Goal: Book appointment/travel/reservation

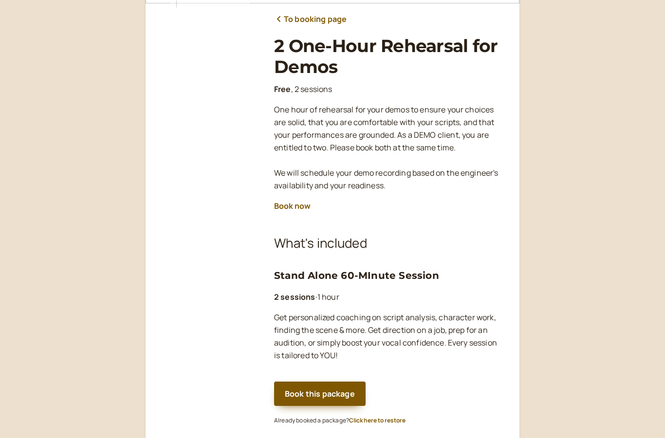
click at [318, 386] on button "Book this package" at bounding box center [320, 394] width 92 height 24
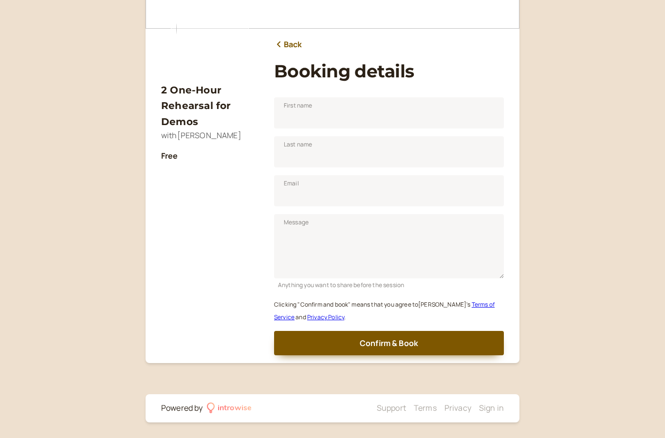
scroll to position [90, 0]
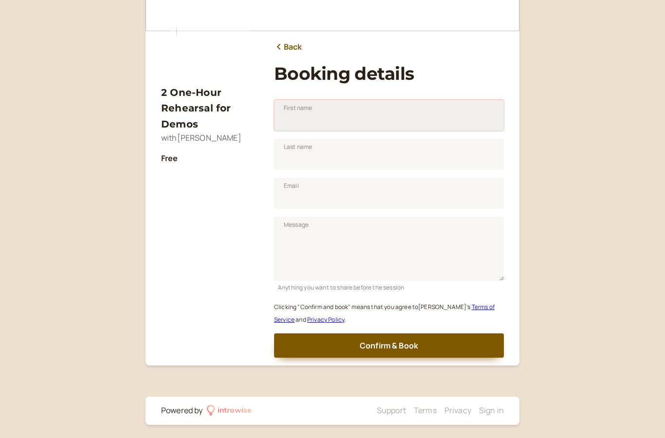
click at [346, 119] on input "First name" at bounding box center [389, 115] width 230 height 31
type input "Aiden"
type input "Denehie"
type input "aidenwd@gmail.com"
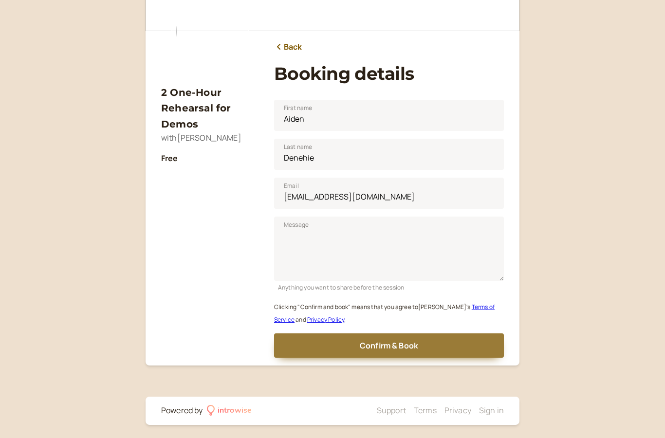
click at [357, 345] on button "Confirm & Book" at bounding box center [389, 345] width 230 height 24
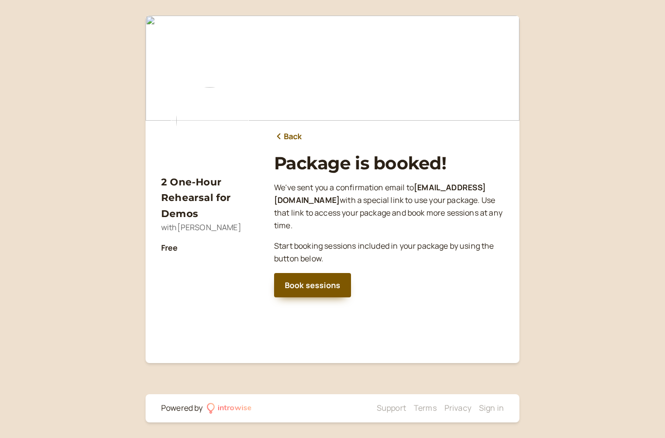
scroll to position [39, 0]
click at [307, 273] on link "Book sessions" at bounding box center [312, 285] width 77 height 24
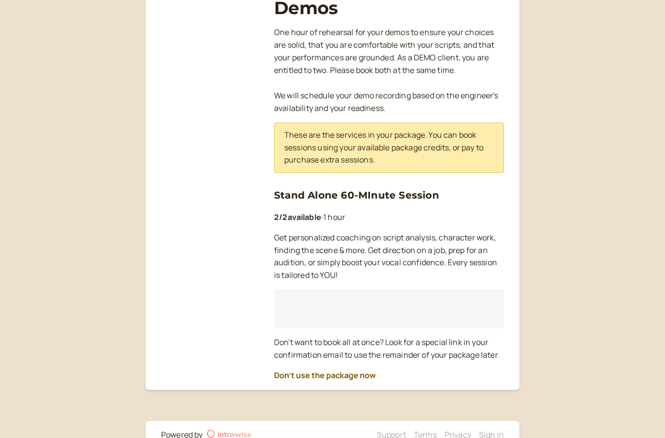
scroll to position [137, 0]
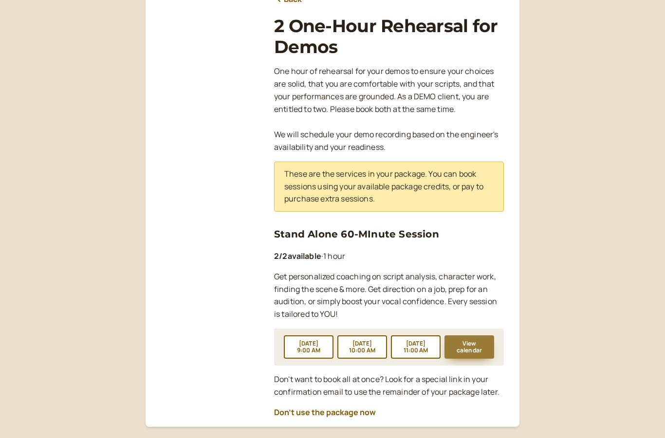
click at [463, 337] on button "View calendar" at bounding box center [469, 346] width 50 height 23
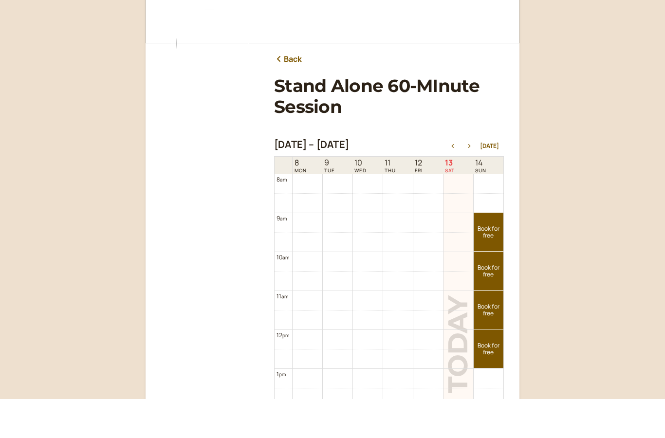
scroll to position [77, 0]
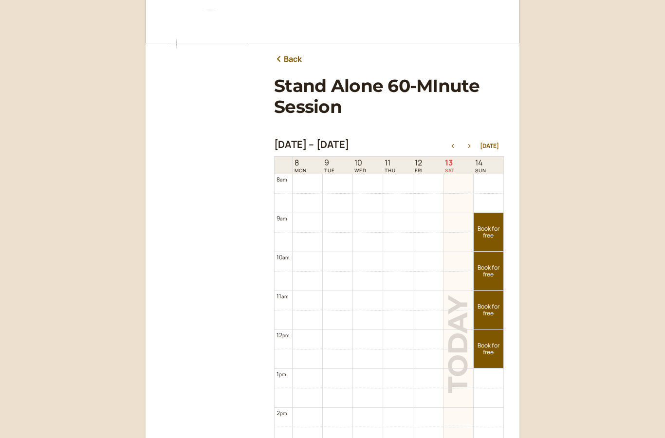
click at [474, 148] on icon "button" at bounding box center [469, 146] width 12 height 4
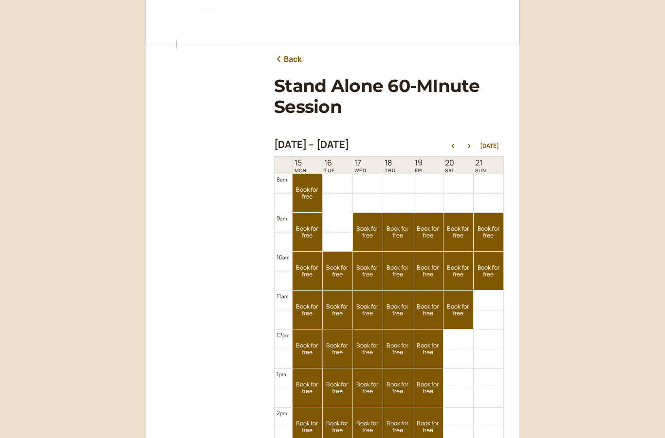
click at [330, 344] on link "Book for free free" at bounding box center [338, 349] width 30 height 38
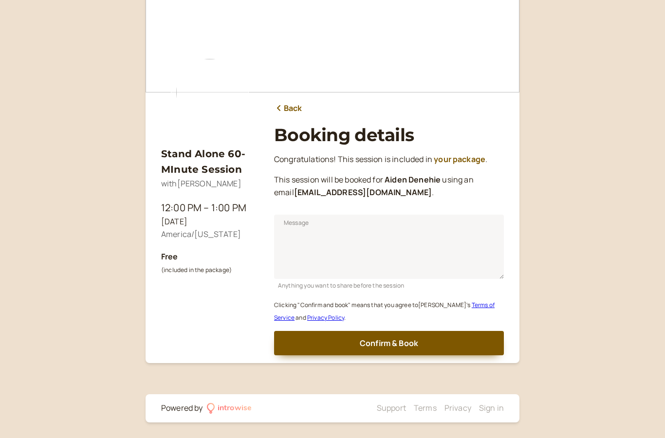
scroll to position [39, 0]
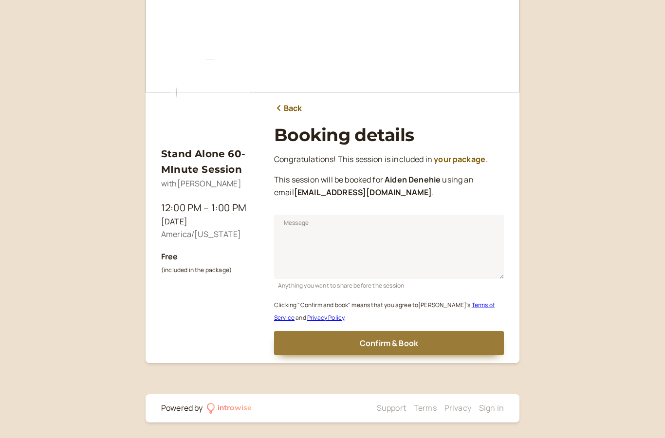
click at [352, 331] on button "Confirm & Book" at bounding box center [389, 343] width 230 height 24
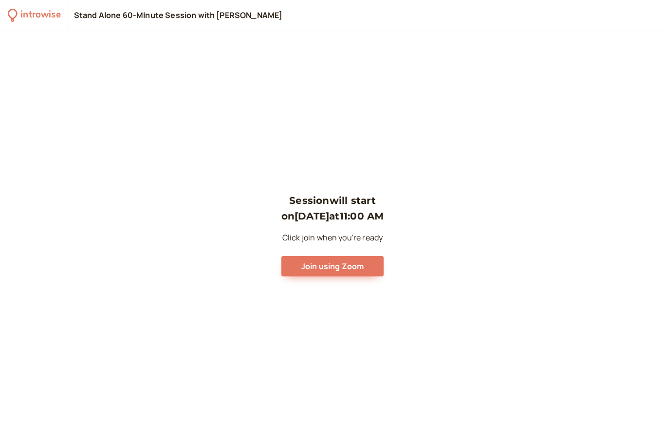
click at [233, 435] on div "Session will start on [DATE] 11:00 AM Click join when you're ready Join using Z…" at bounding box center [332, 234] width 665 height 407
